Goal: Transaction & Acquisition: Purchase product/service

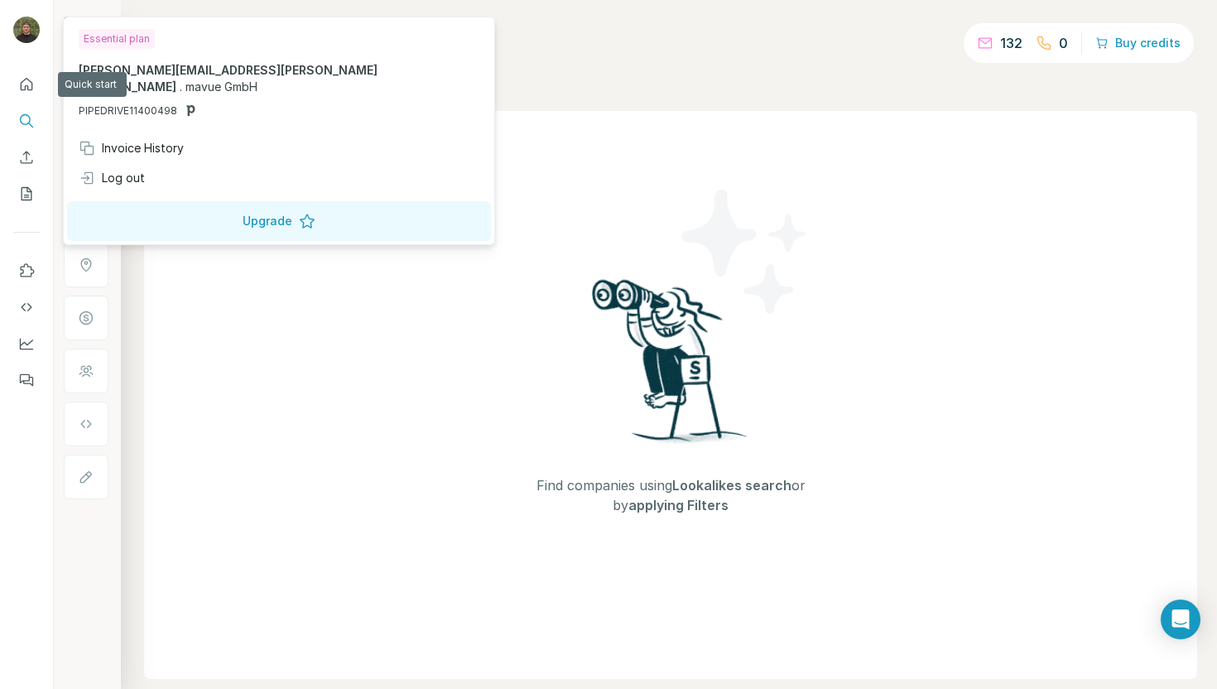
click at [31, 32] on img at bounding box center [26, 30] width 26 height 26
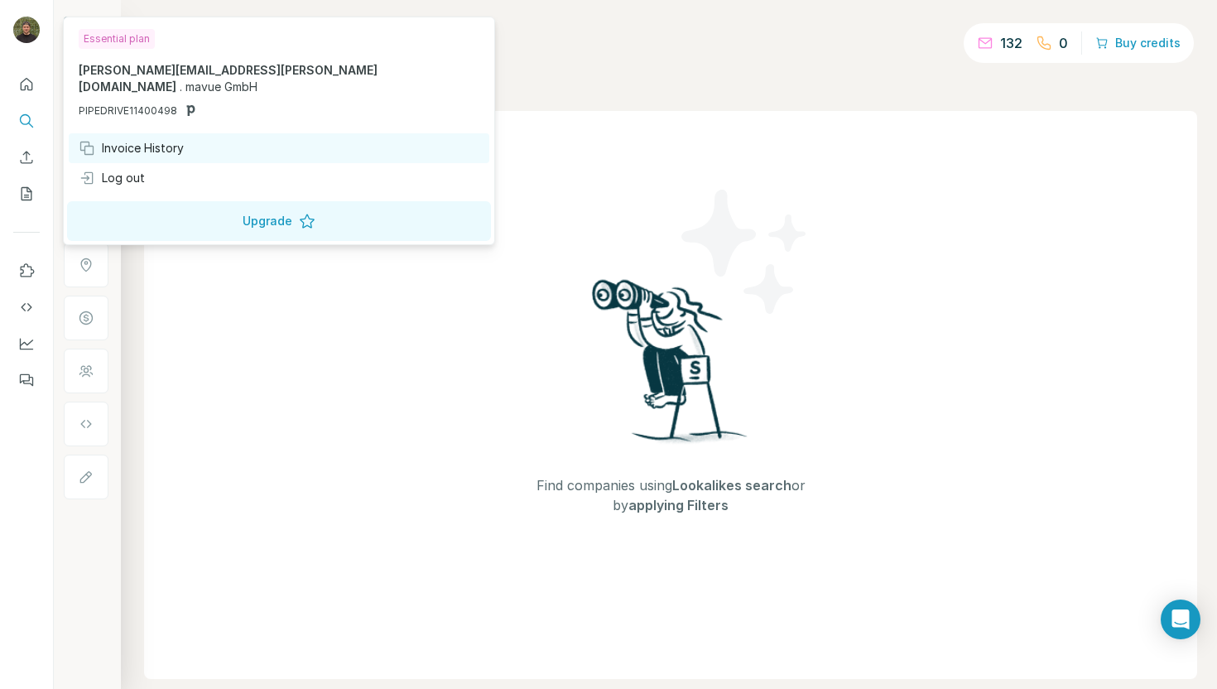
click at [151, 140] on div "Invoice History" at bounding box center [131, 148] width 105 height 17
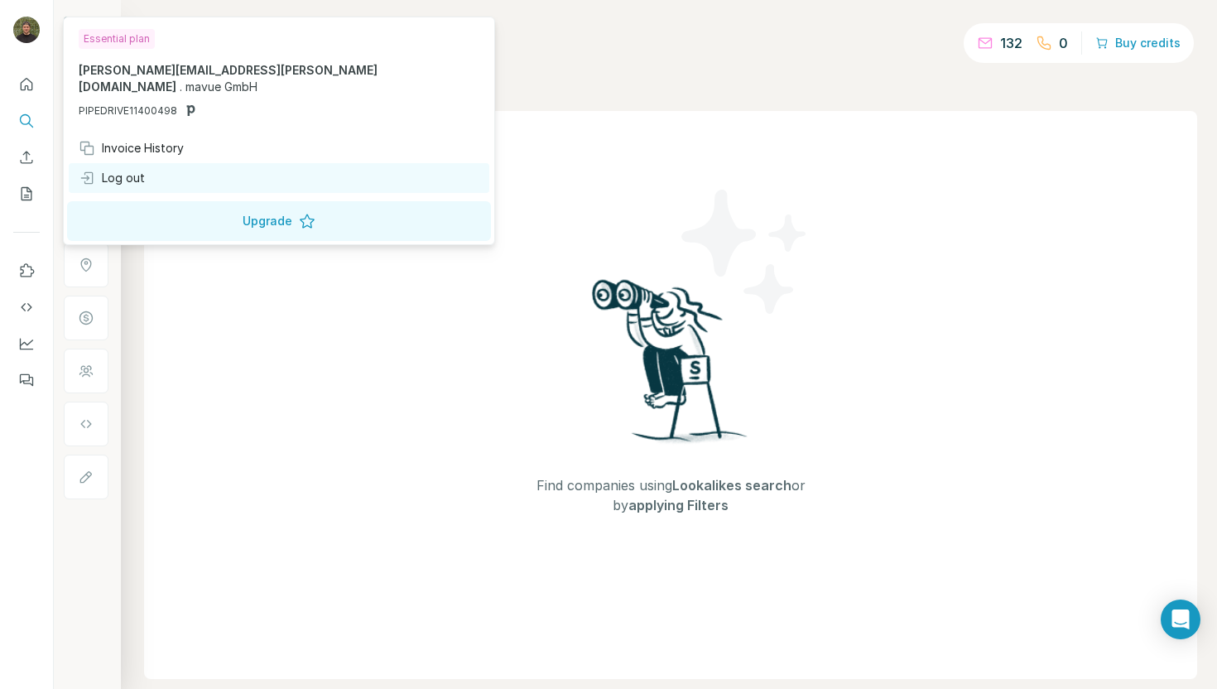
click at [113, 163] on div "Log out" at bounding box center [279, 178] width 420 height 30
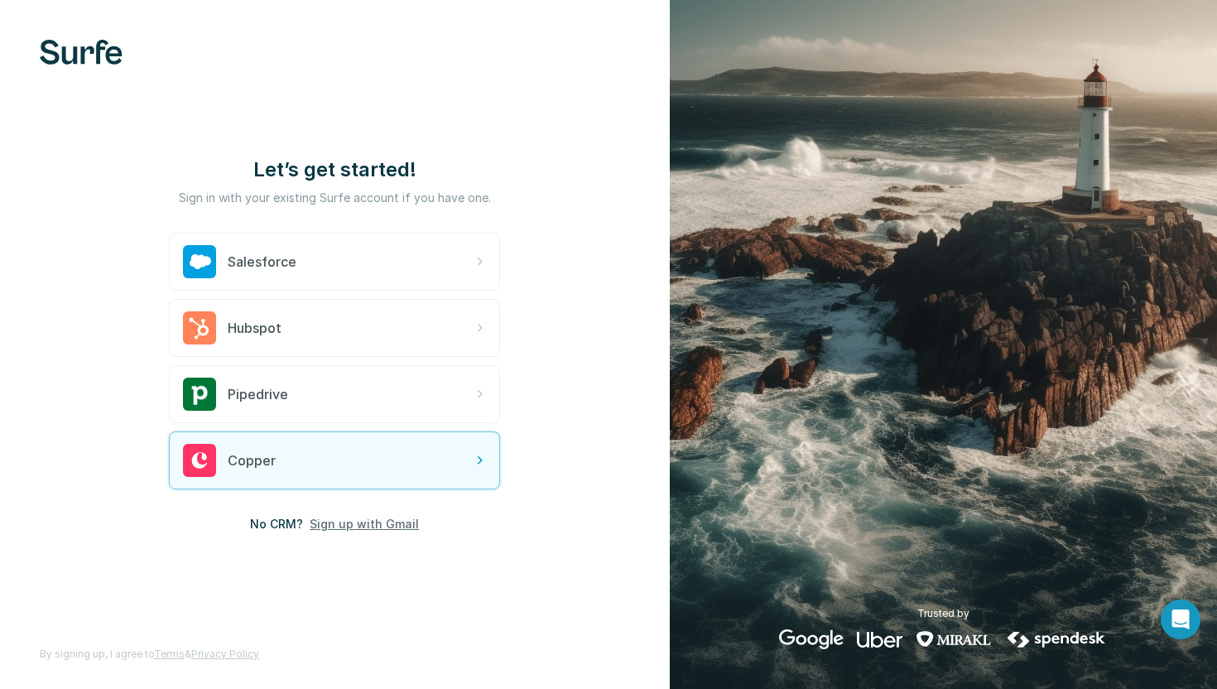
click at [355, 526] on span "Sign up with Gmail" at bounding box center [364, 524] width 109 height 17
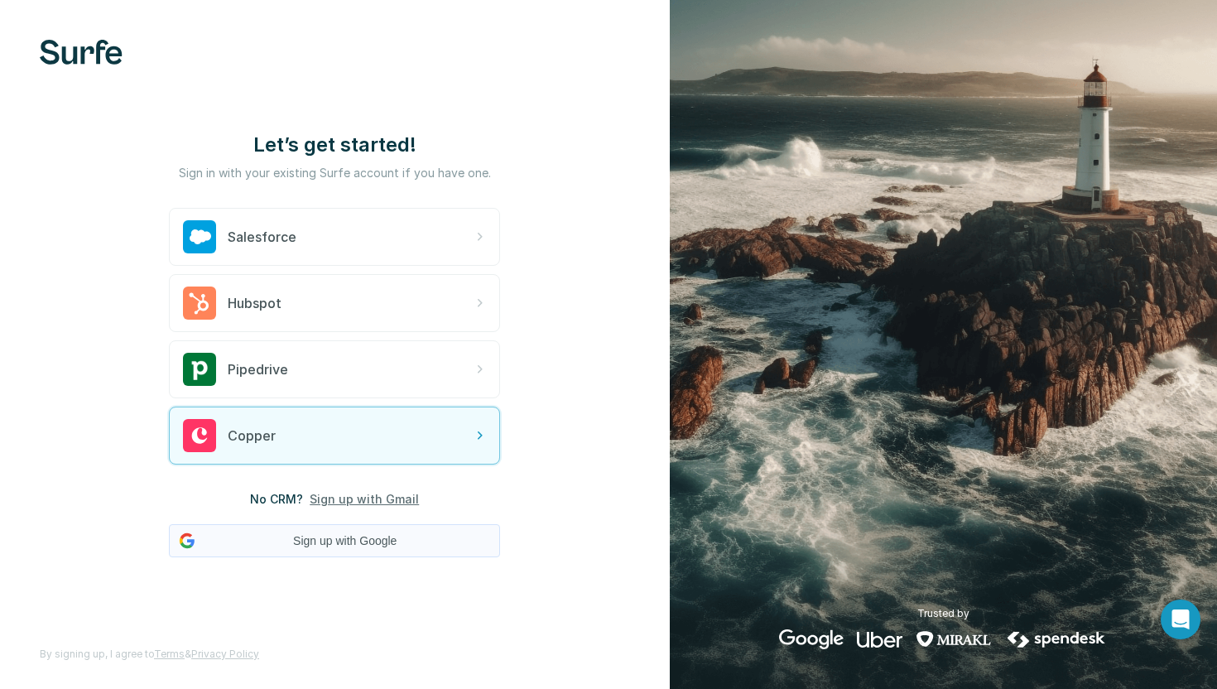
click at [377, 534] on button "Sign up with Google" at bounding box center [334, 540] width 331 height 33
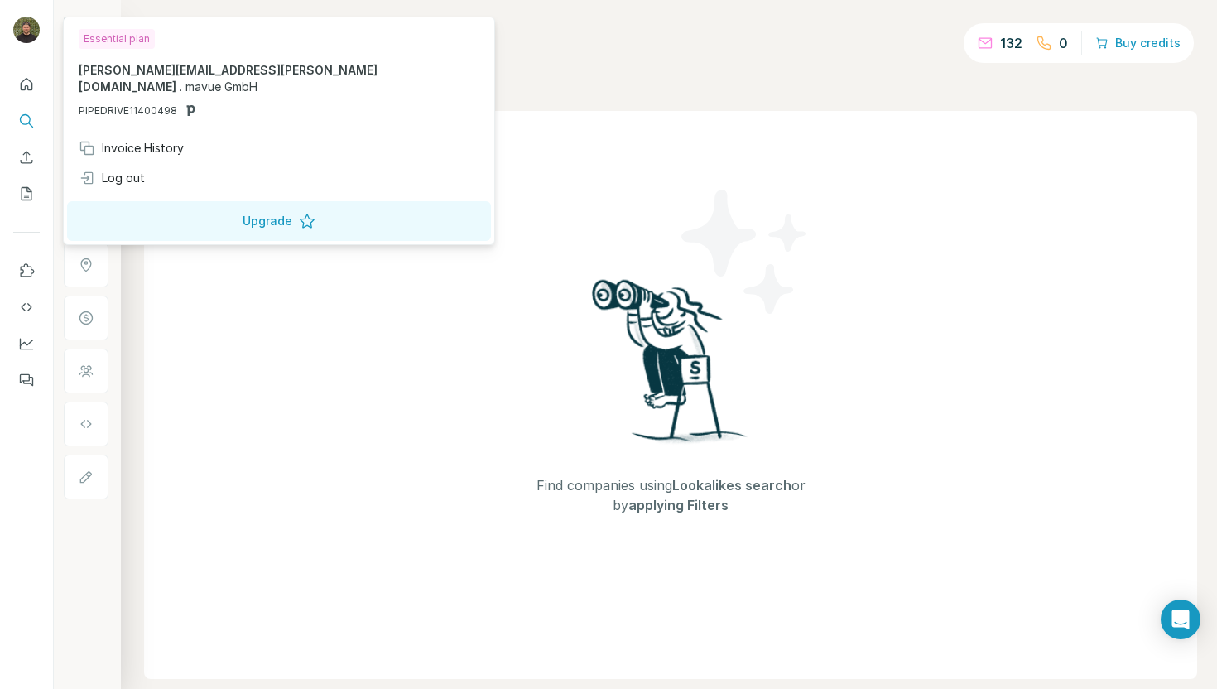
click at [29, 32] on img at bounding box center [26, 30] width 26 height 26
click at [256, 79] on span "mavue GmbH" at bounding box center [221, 86] width 72 height 14
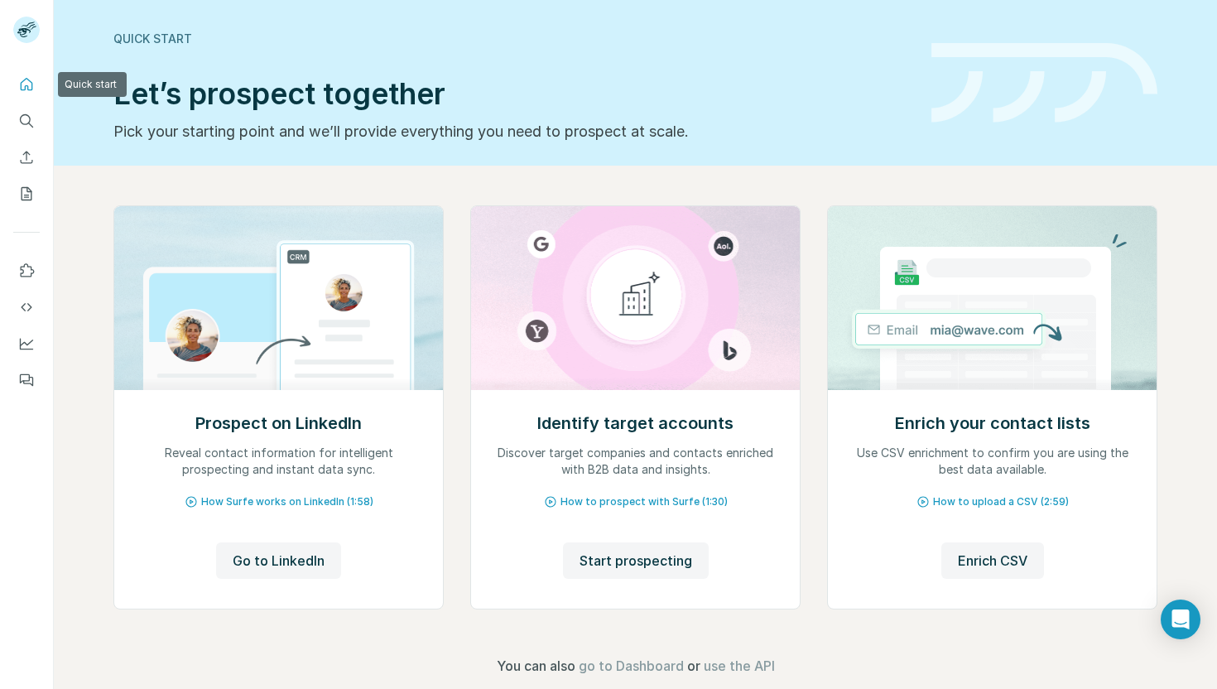
click at [27, 97] on button "Quick start" at bounding box center [26, 85] width 26 height 30
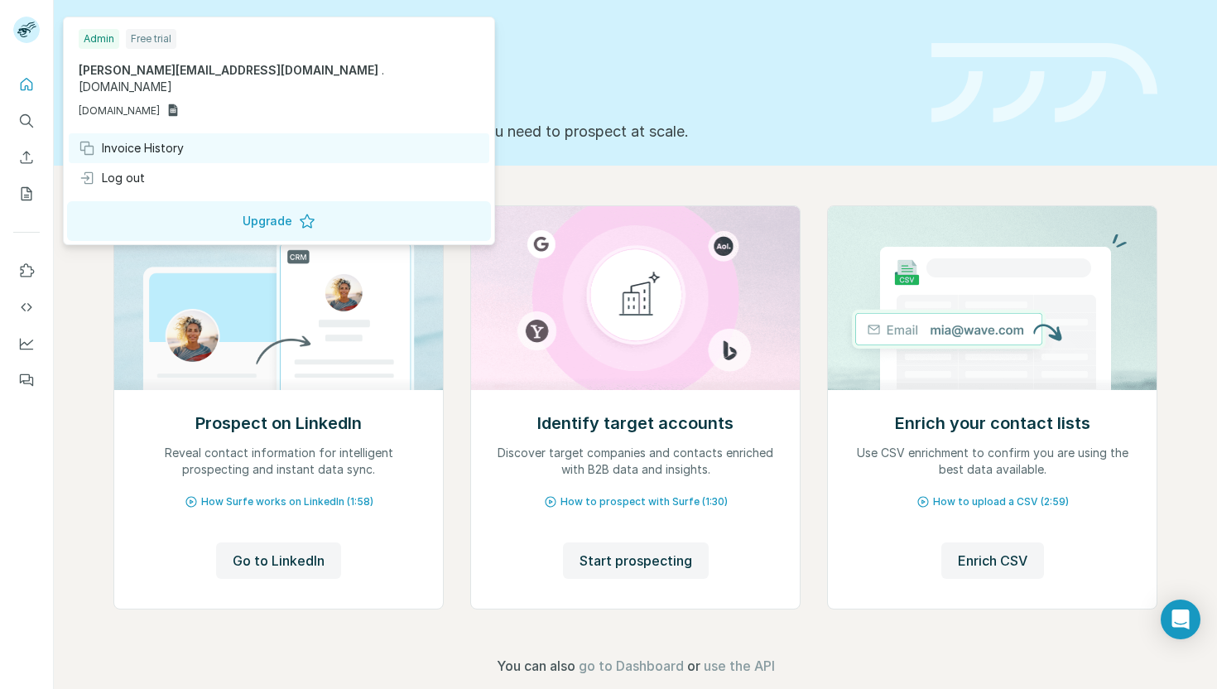
click at [114, 140] on div "Invoice History" at bounding box center [131, 148] width 105 height 17
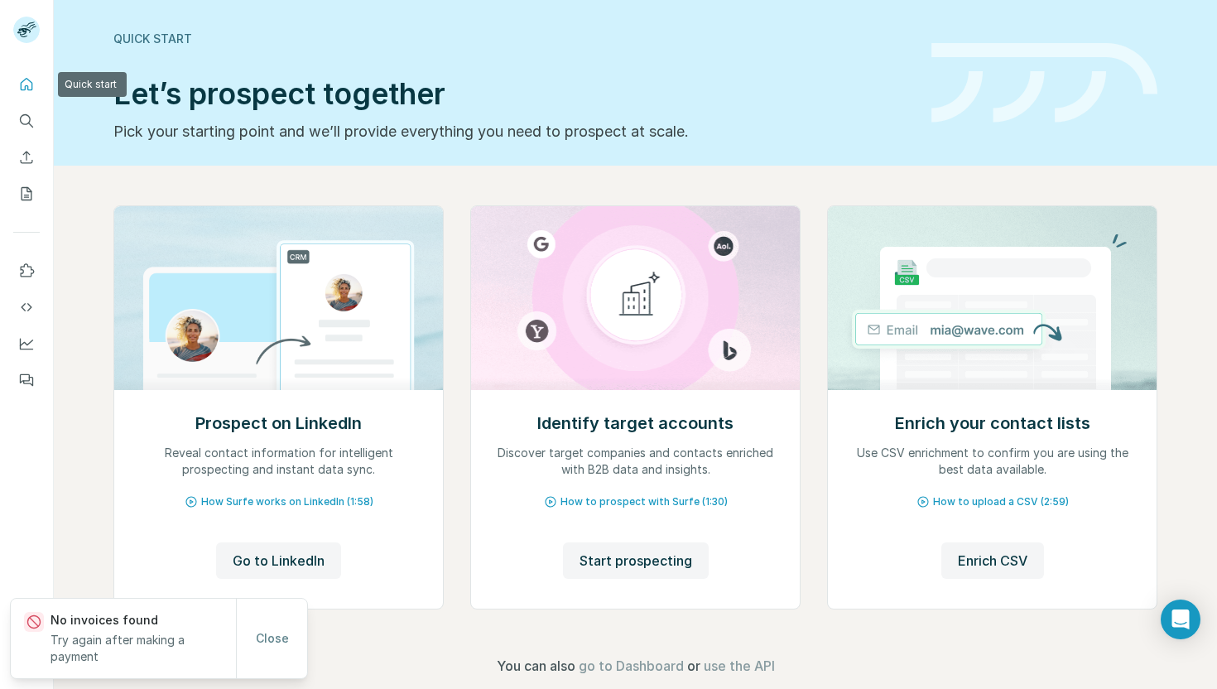
click at [20, 79] on icon "Quick start" at bounding box center [26, 84] width 17 height 17
click at [31, 126] on icon "Search" at bounding box center [30, 124] width 5 height 5
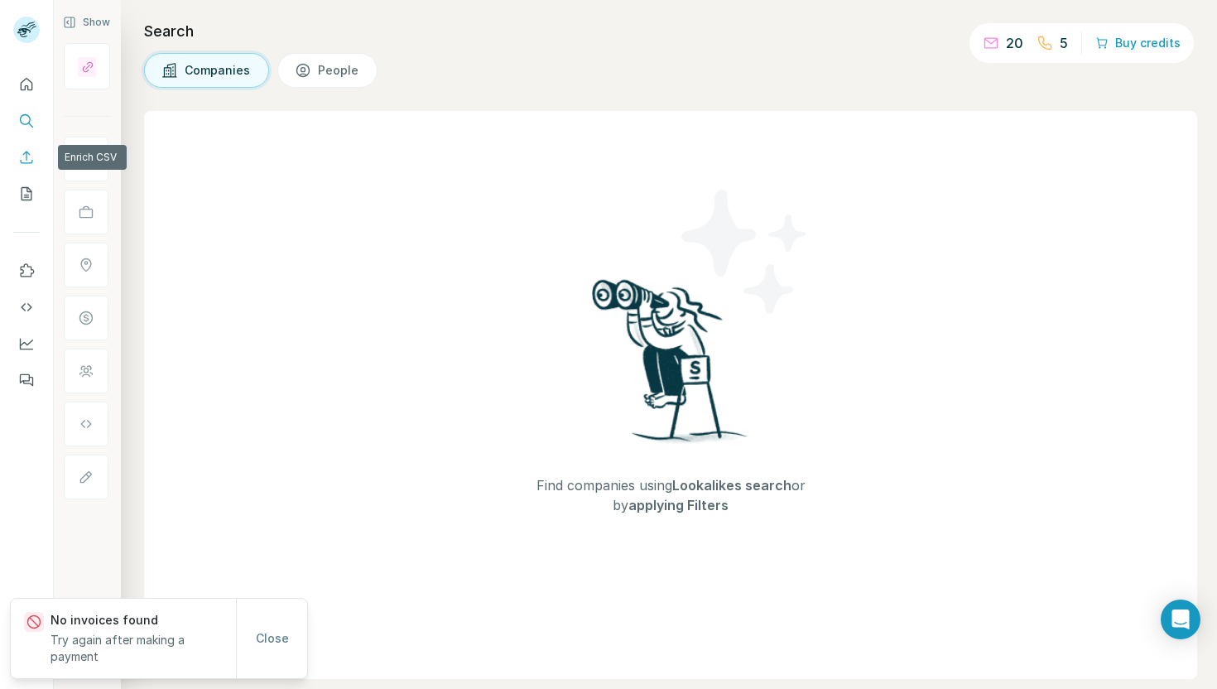
click at [26, 151] on icon "Enrich CSV" at bounding box center [27, 157] width 12 height 12
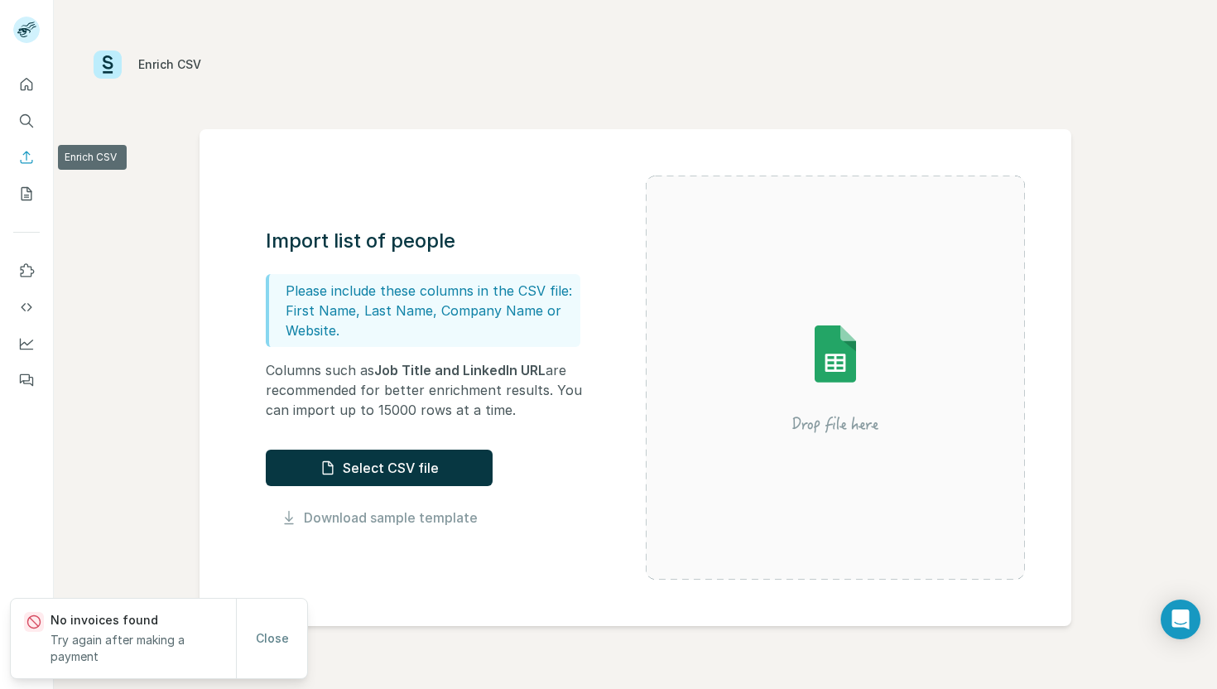
click at [29, 142] on button "Enrich CSV" at bounding box center [26, 157] width 26 height 30
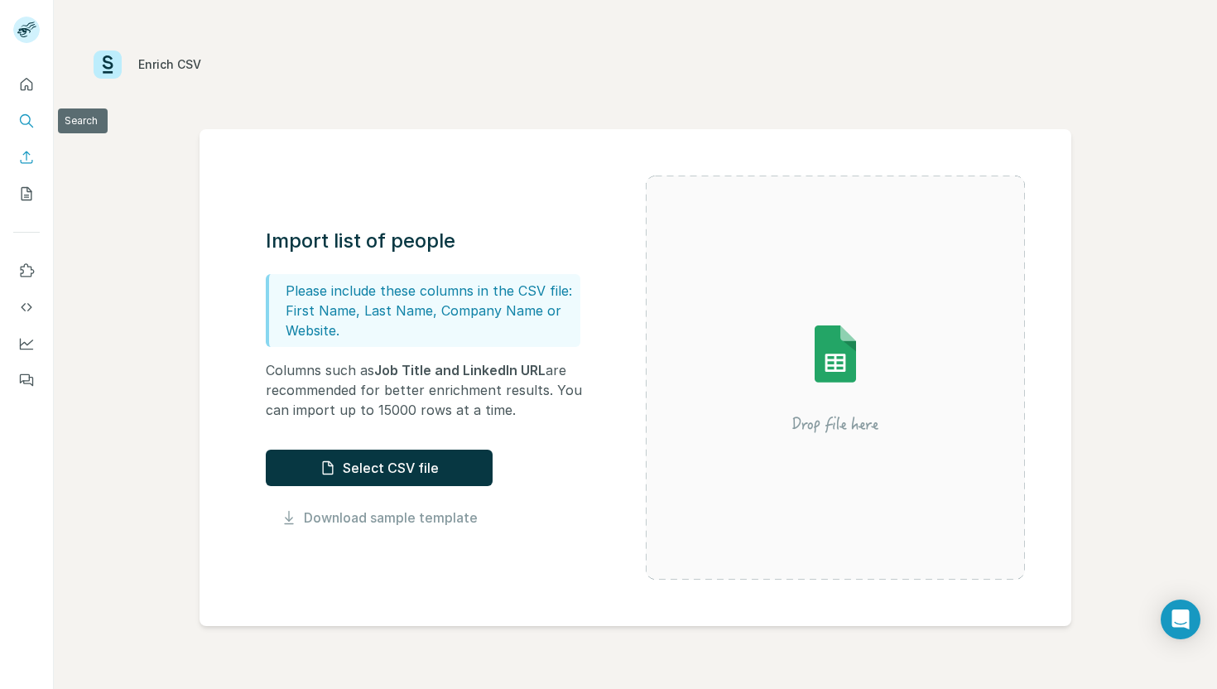
click at [31, 130] on button "Search" at bounding box center [26, 121] width 26 height 30
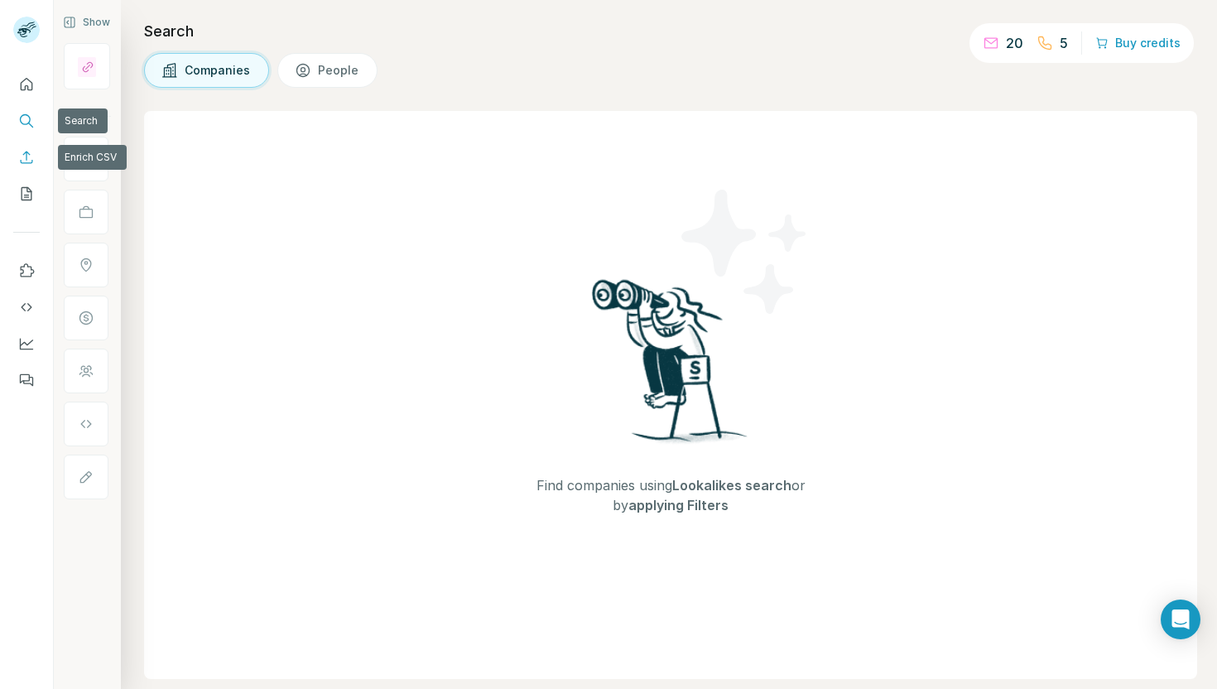
click at [22, 198] on icon "My lists" at bounding box center [27, 193] width 11 height 13
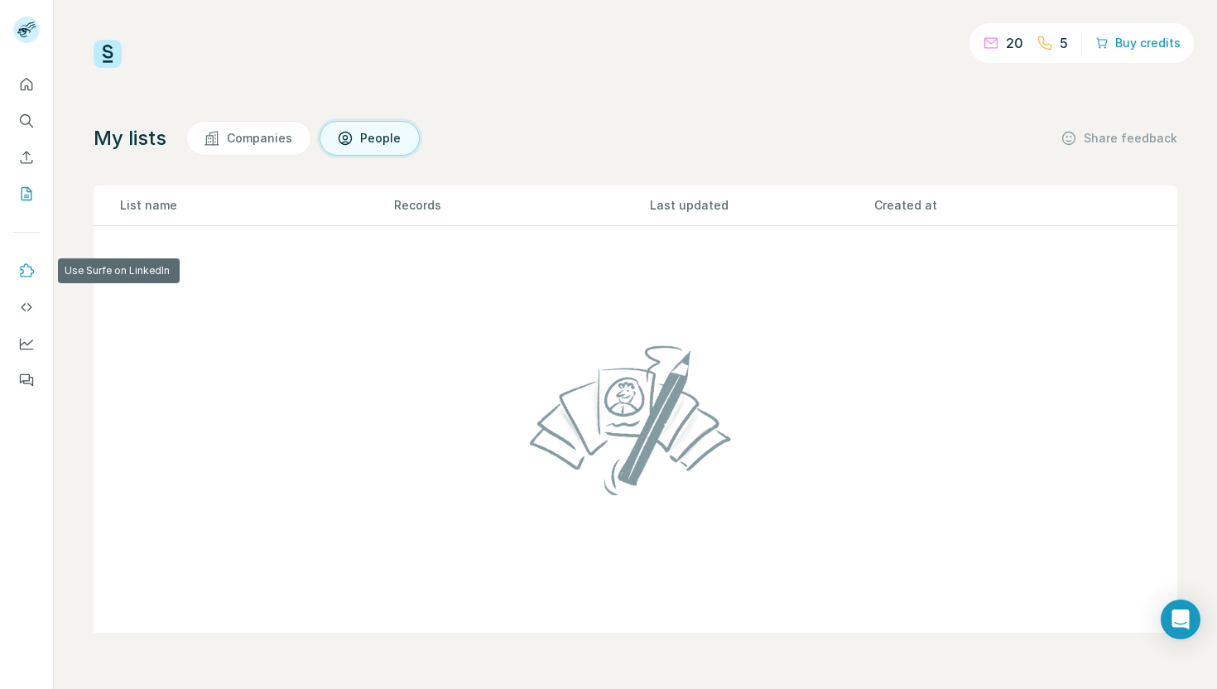
click at [22, 259] on button "Use Surfe on LinkedIn" at bounding box center [26, 271] width 26 height 30
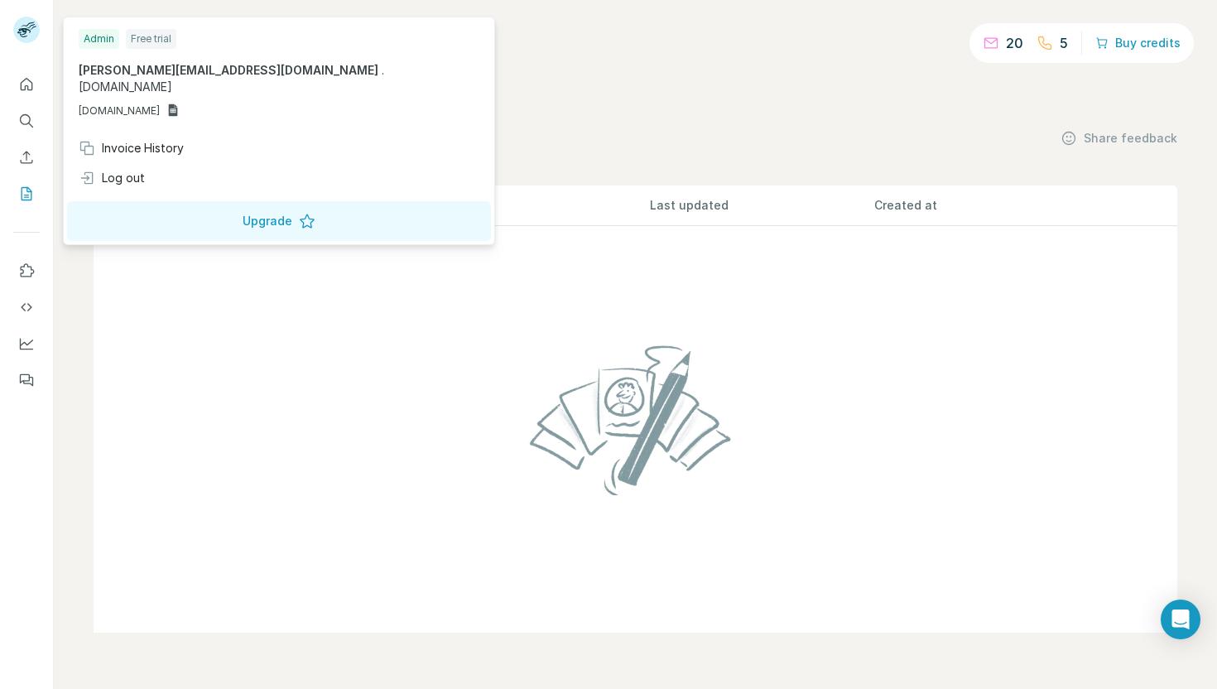
click at [137, 83] on div "carlo@mavue.io . mavue.io GSHEETSMAVUE.IO" at bounding box center [279, 90] width 401 height 56
click at [117, 73] on span "carlo@mavue.io" at bounding box center [229, 70] width 300 height 14
click at [172, 79] on span "mavue.io" at bounding box center [126, 86] width 94 height 14
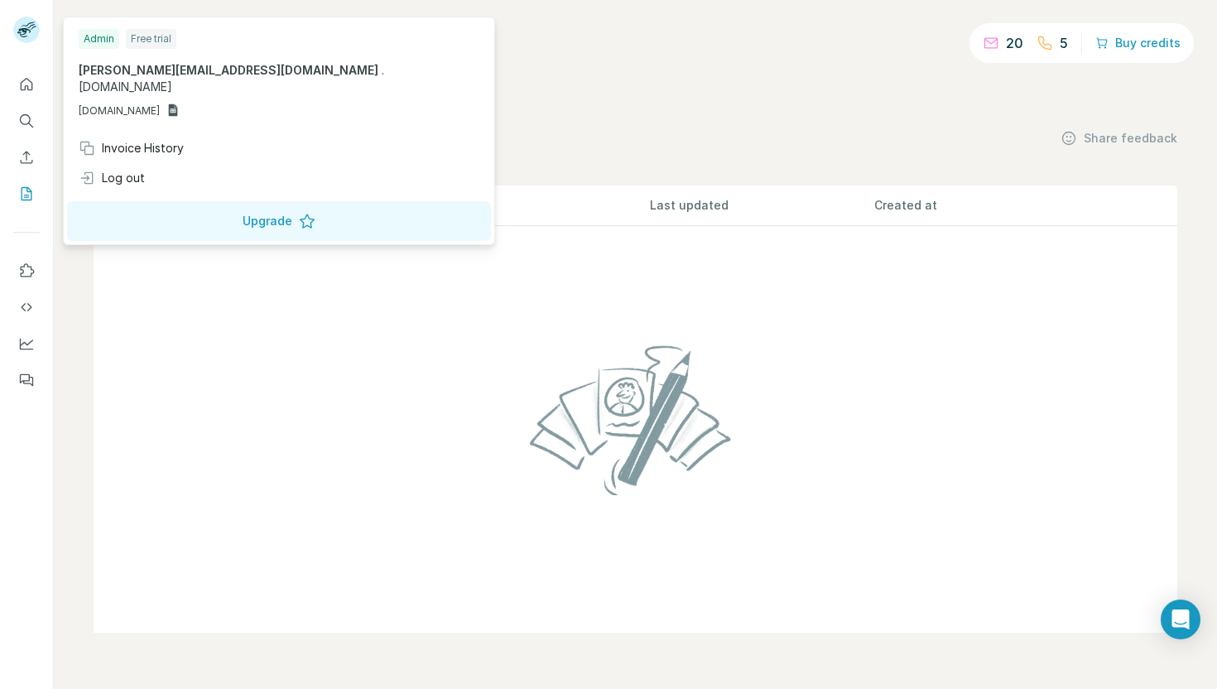
click at [109, 34] on div "Admin" at bounding box center [99, 39] width 41 height 20
click at [157, 34] on div "Free trial" at bounding box center [151, 39] width 50 height 20
click at [108, 35] on div "Admin" at bounding box center [99, 39] width 41 height 20
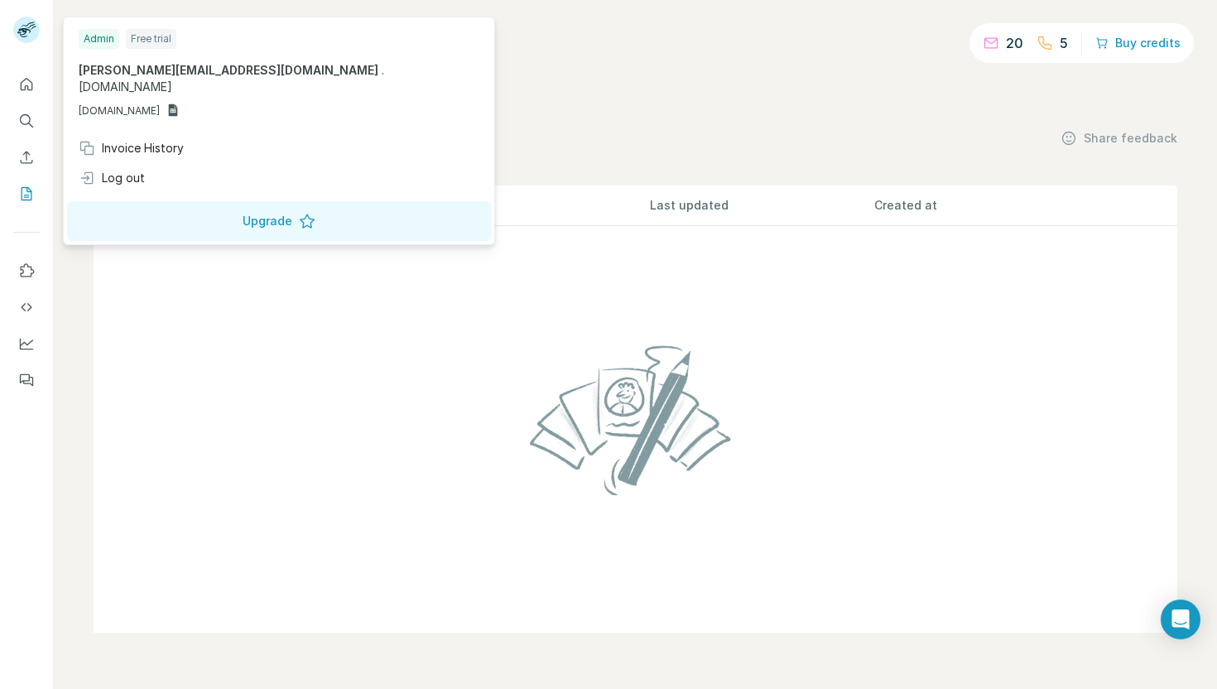
click at [180, 103] on icon at bounding box center [172, 109] width 13 height 13
click at [149, 80] on div "carlo@mavue.io . mavue.io GSHEETSMAVUE.IO" at bounding box center [279, 90] width 401 height 56
click at [382, 64] on span "." at bounding box center [383, 70] width 2 height 14
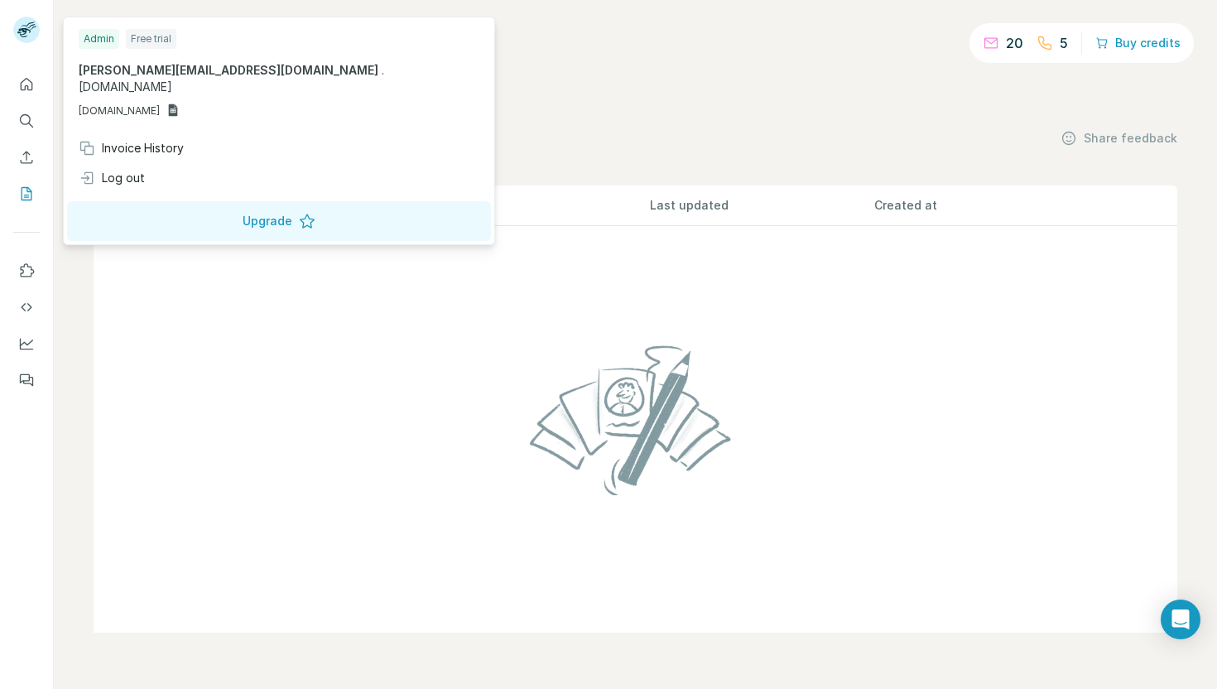
click at [37, 36] on rect at bounding box center [26, 30] width 26 height 26
click at [178, 104] on icon at bounding box center [173, 110] width 9 height 12
click at [144, 32] on div "Free trial" at bounding box center [151, 39] width 50 height 20
click at [1145, 45] on button "Buy credits" at bounding box center [1137, 42] width 85 height 23
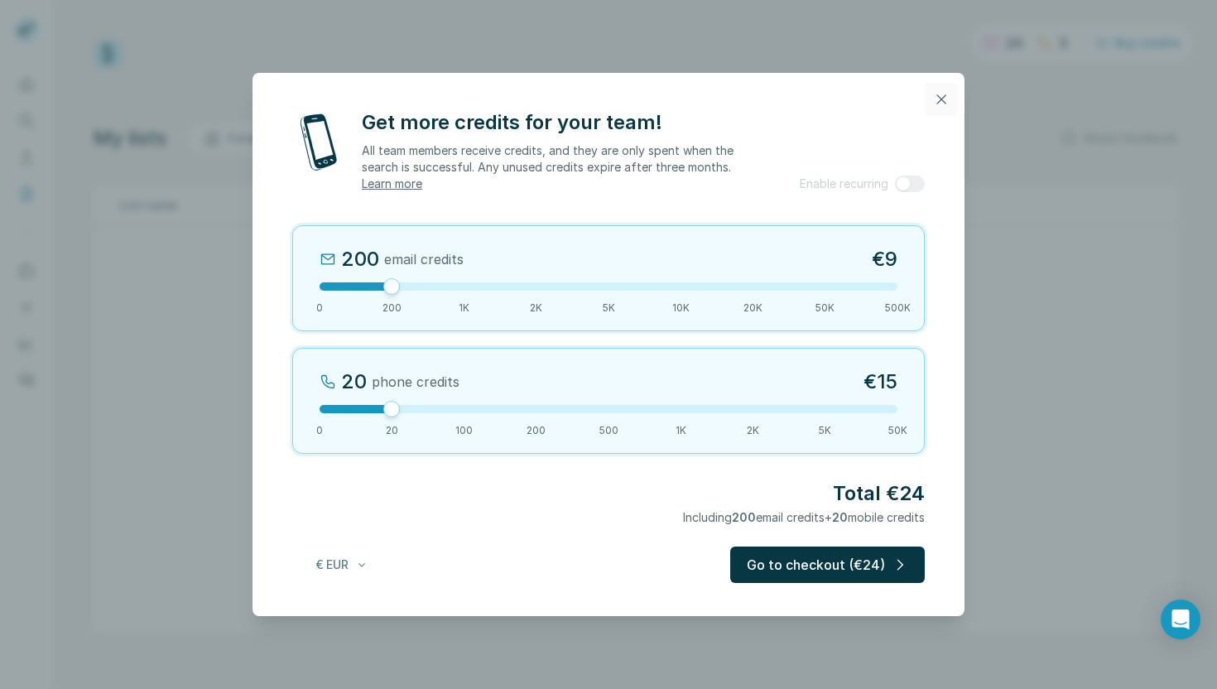
click at [943, 97] on icon "button" at bounding box center [941, 98] width 9 height 9
